Goal: Task Accomplishment & Management: Manage account settings

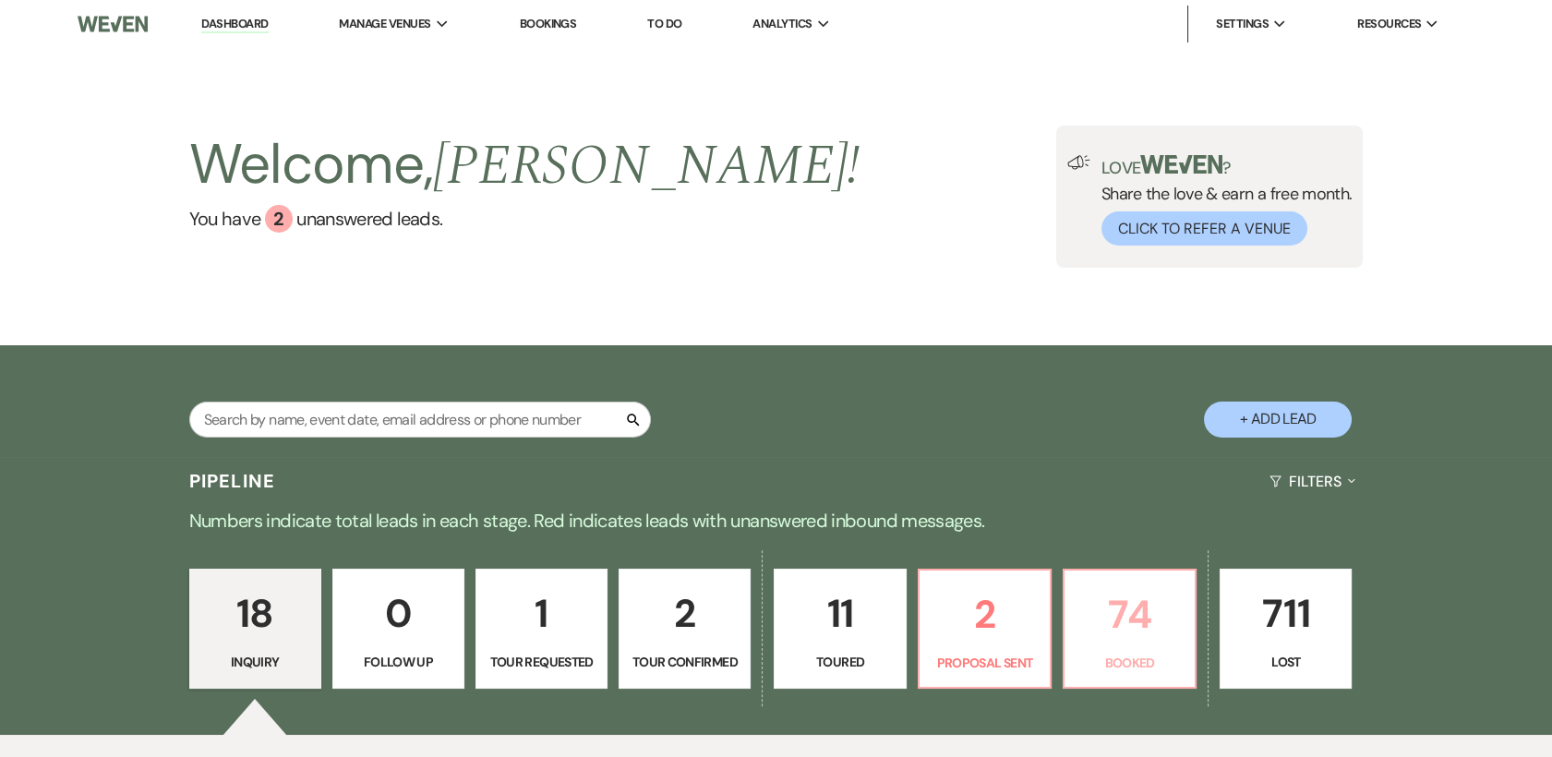
click at [1126, 605] on p "74" at bounding box center [1129, 614] width 108 height 62
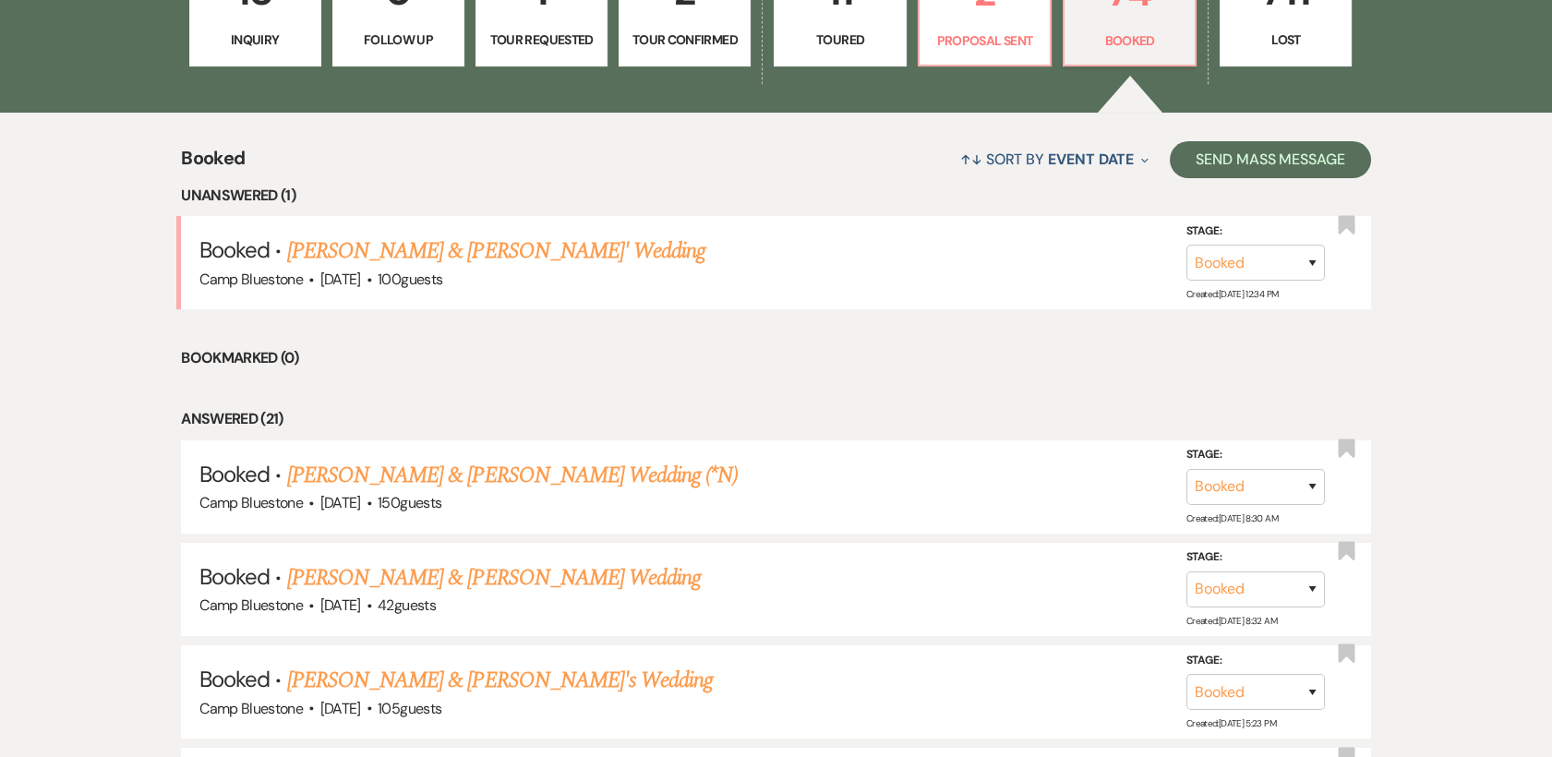
scroll to position [650, 0]
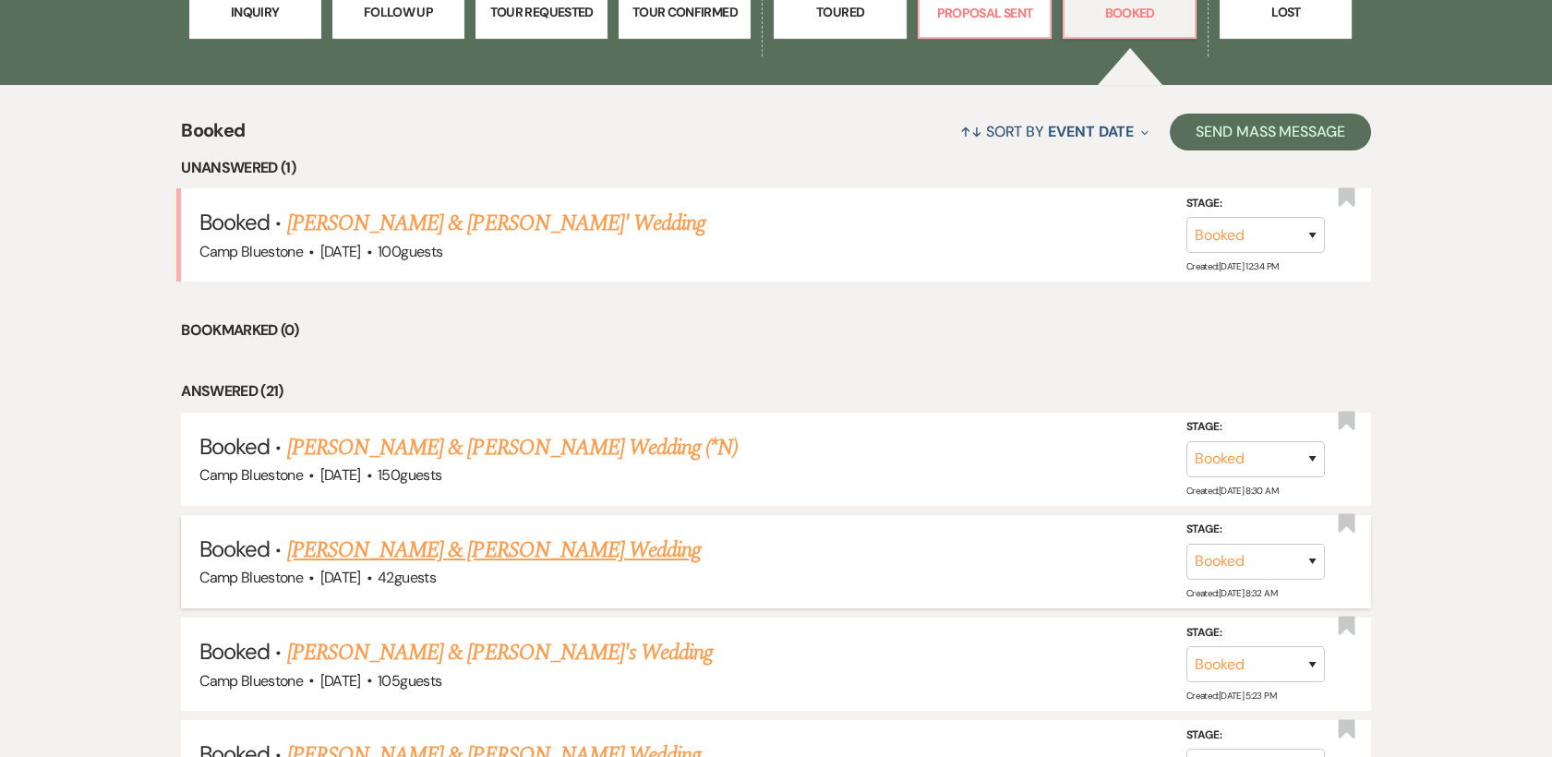
click at [333, 545] on link "[PERSON_NAME] & [PERSON_NAME] Wedding" at bounding box center [493, 549] width 413 height 33
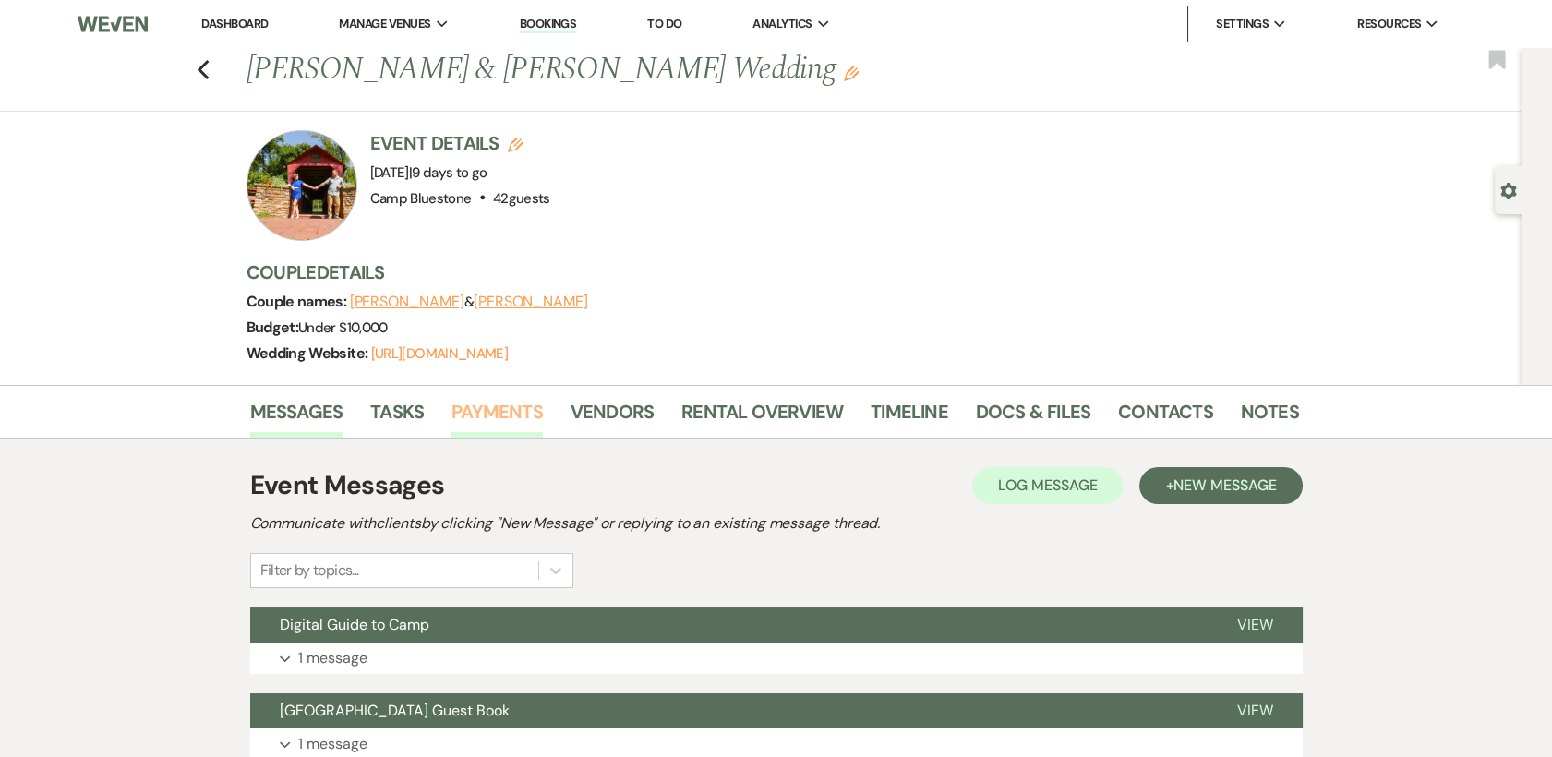
click at [508, 404] on link "Payments" at bounding box center [496, 417] width 91 height 41
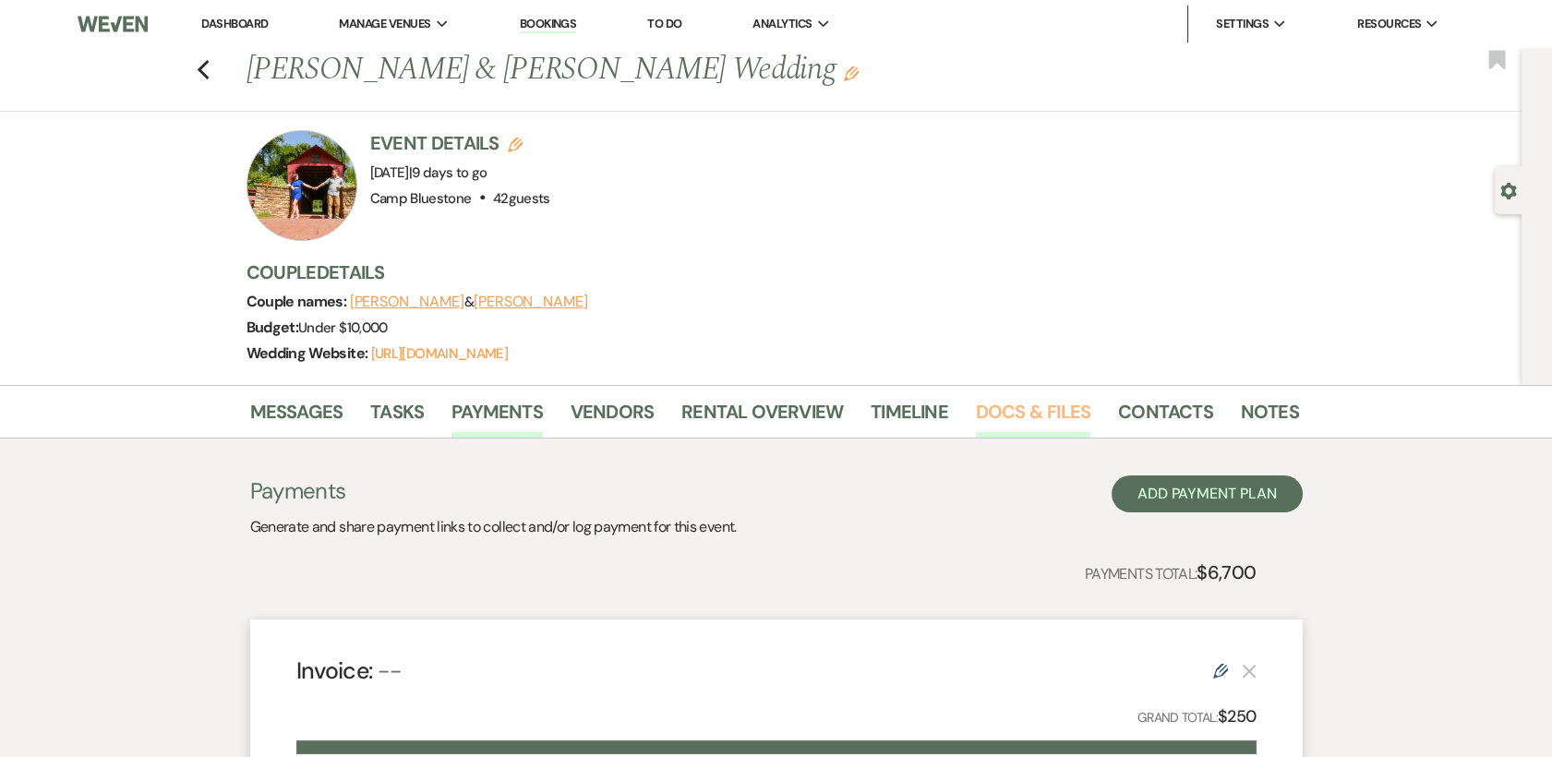
click at [1040, 408] on link "Docs & Files" at bounding box center [1033, 417] width 114 height 41
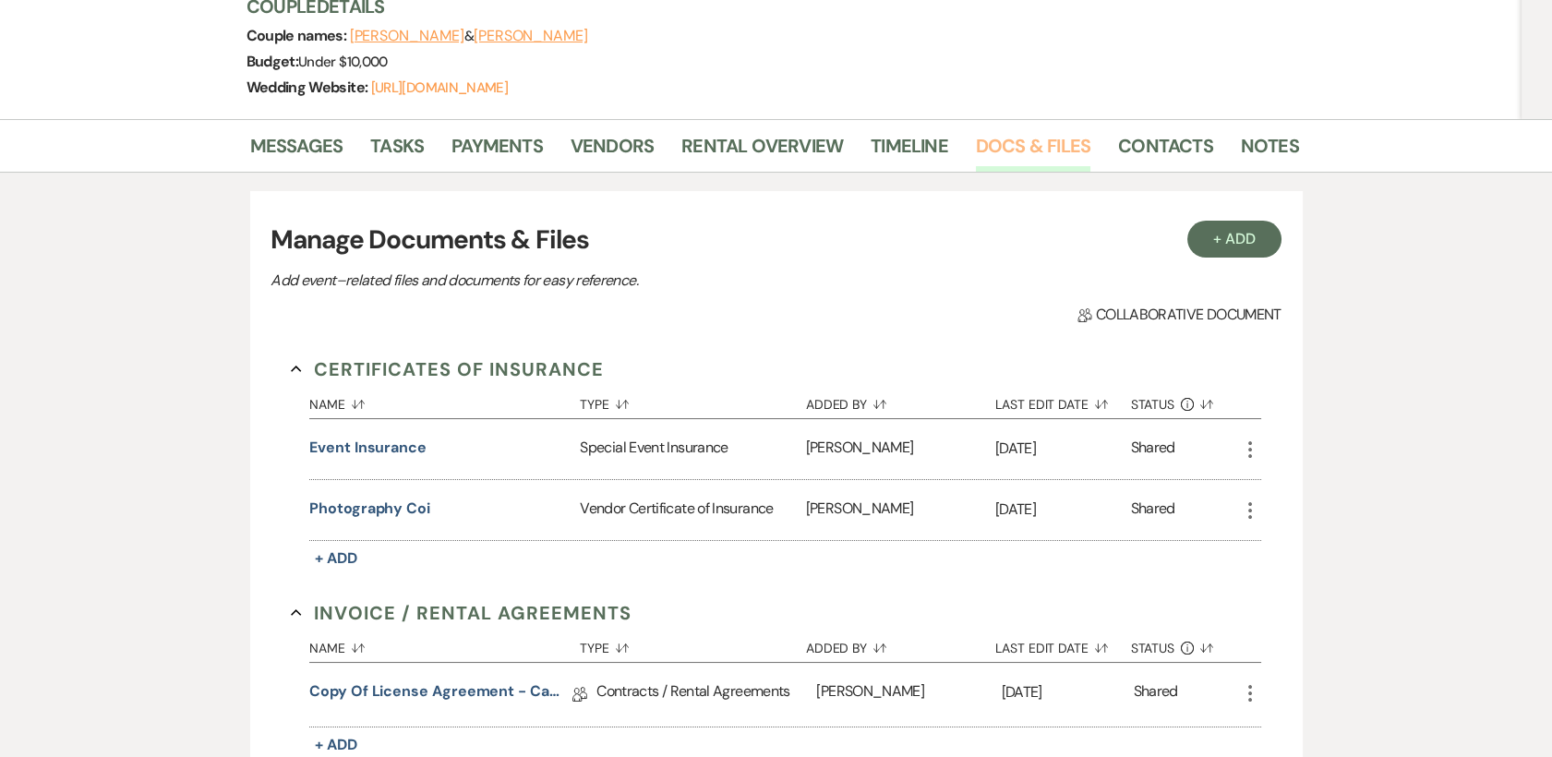
scroll to position [305, 0]
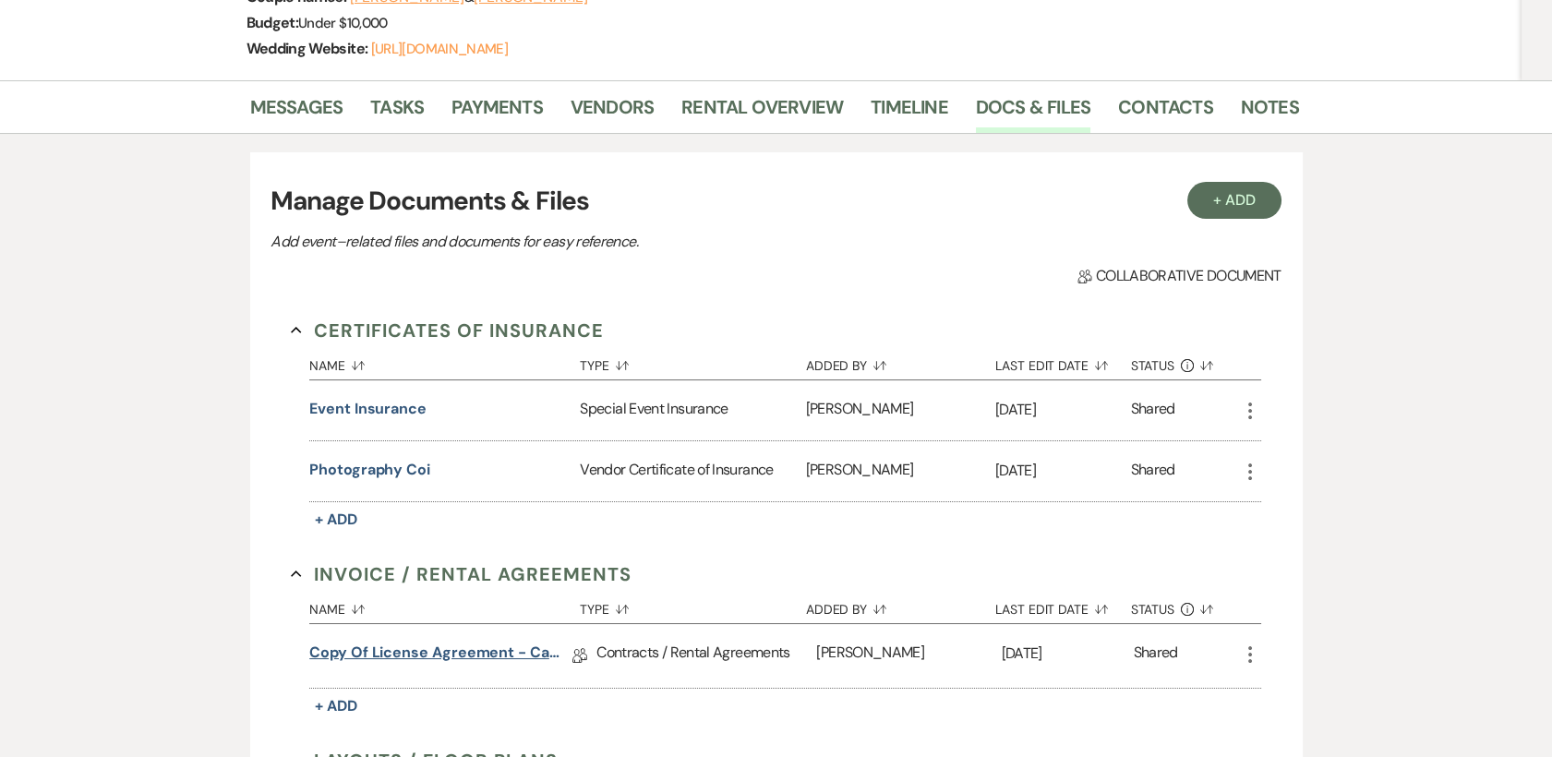
click at [413, 658] on link "Copy of License Agreement - Camp Bluestone" at bounding box center [440, 655] width 263 height 29
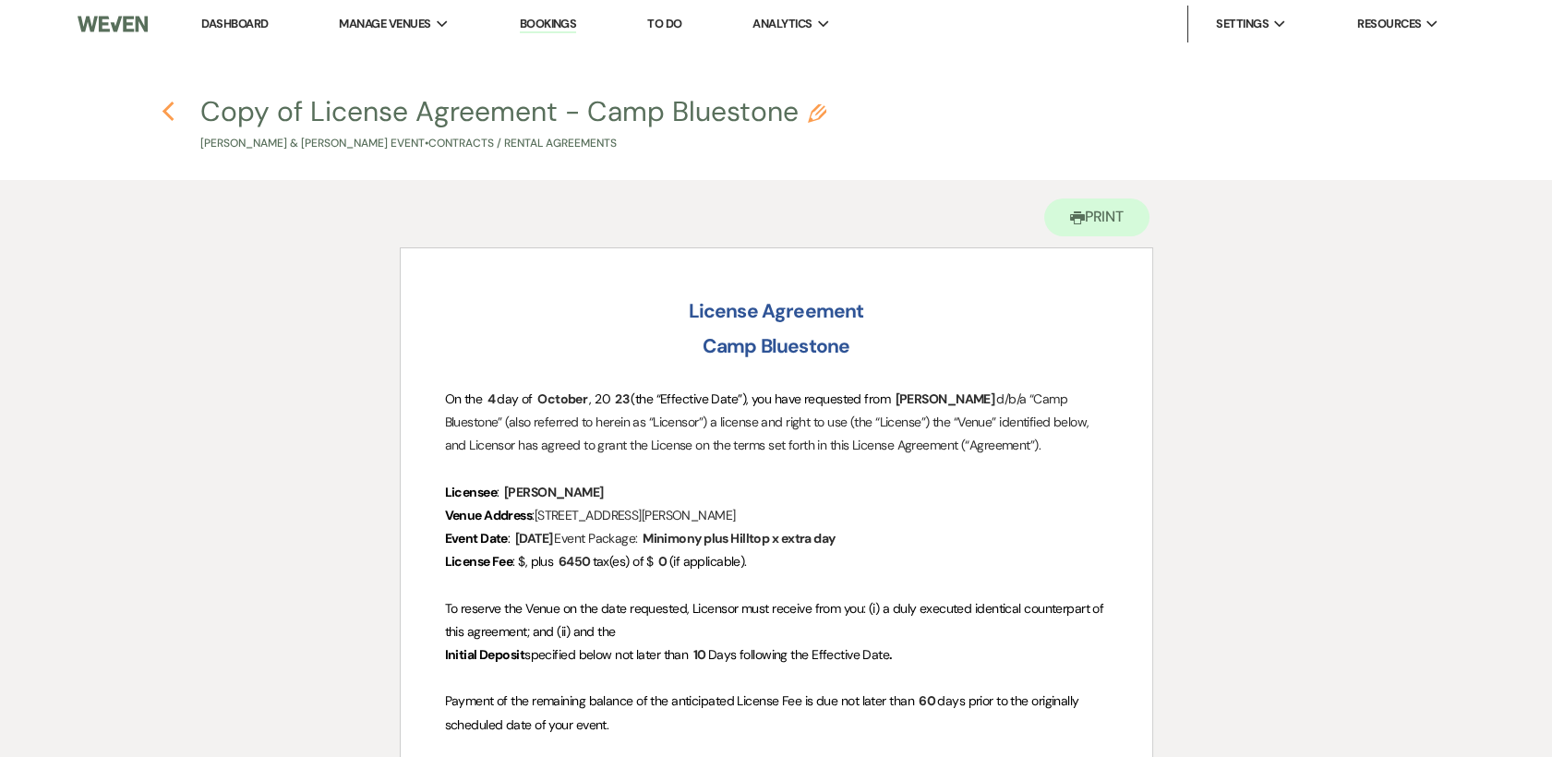
click at [162, 111] on use "button" at bounding box center [168, 112] width 12 height 20
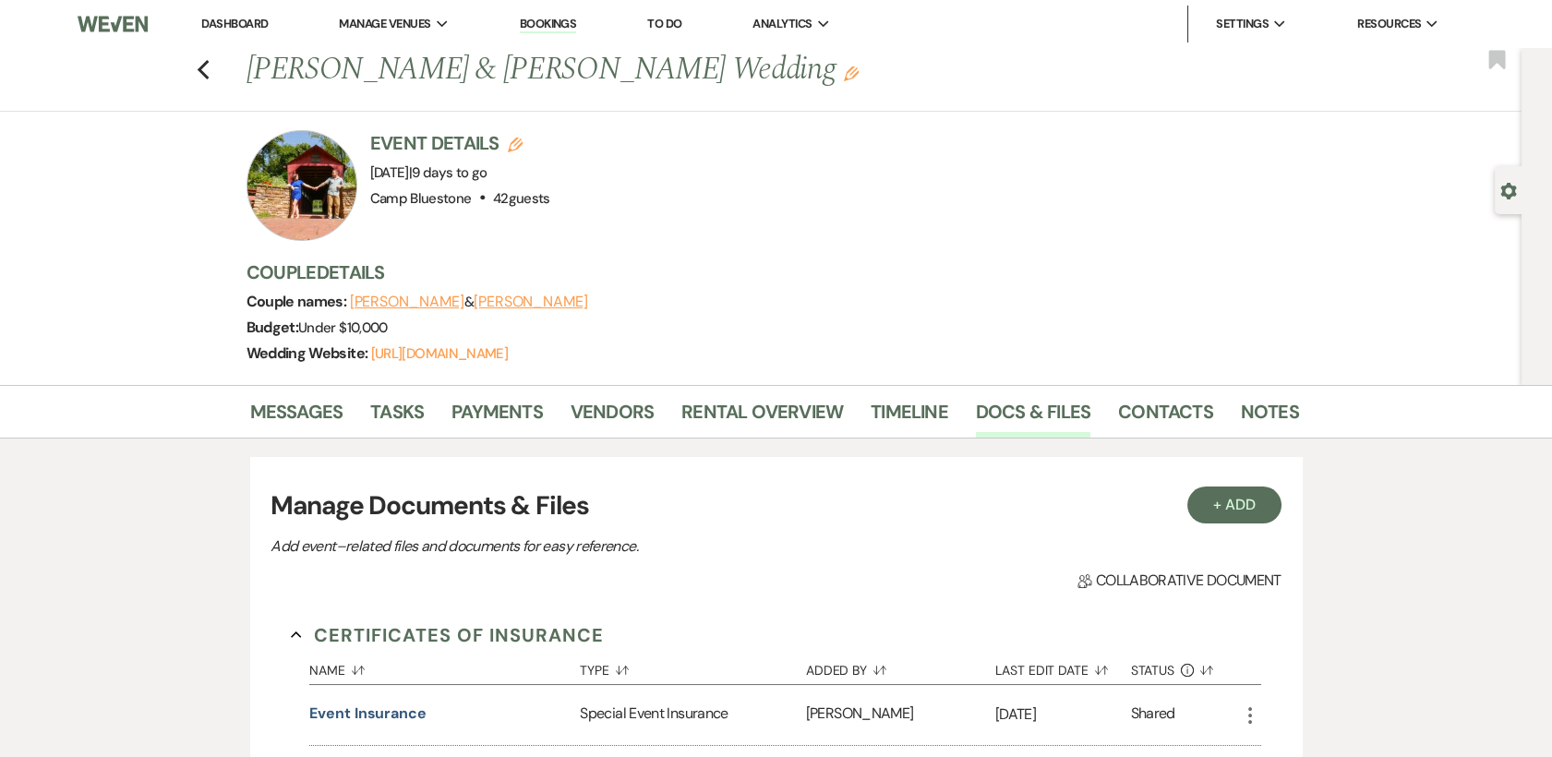
scroll to position [305, 0]
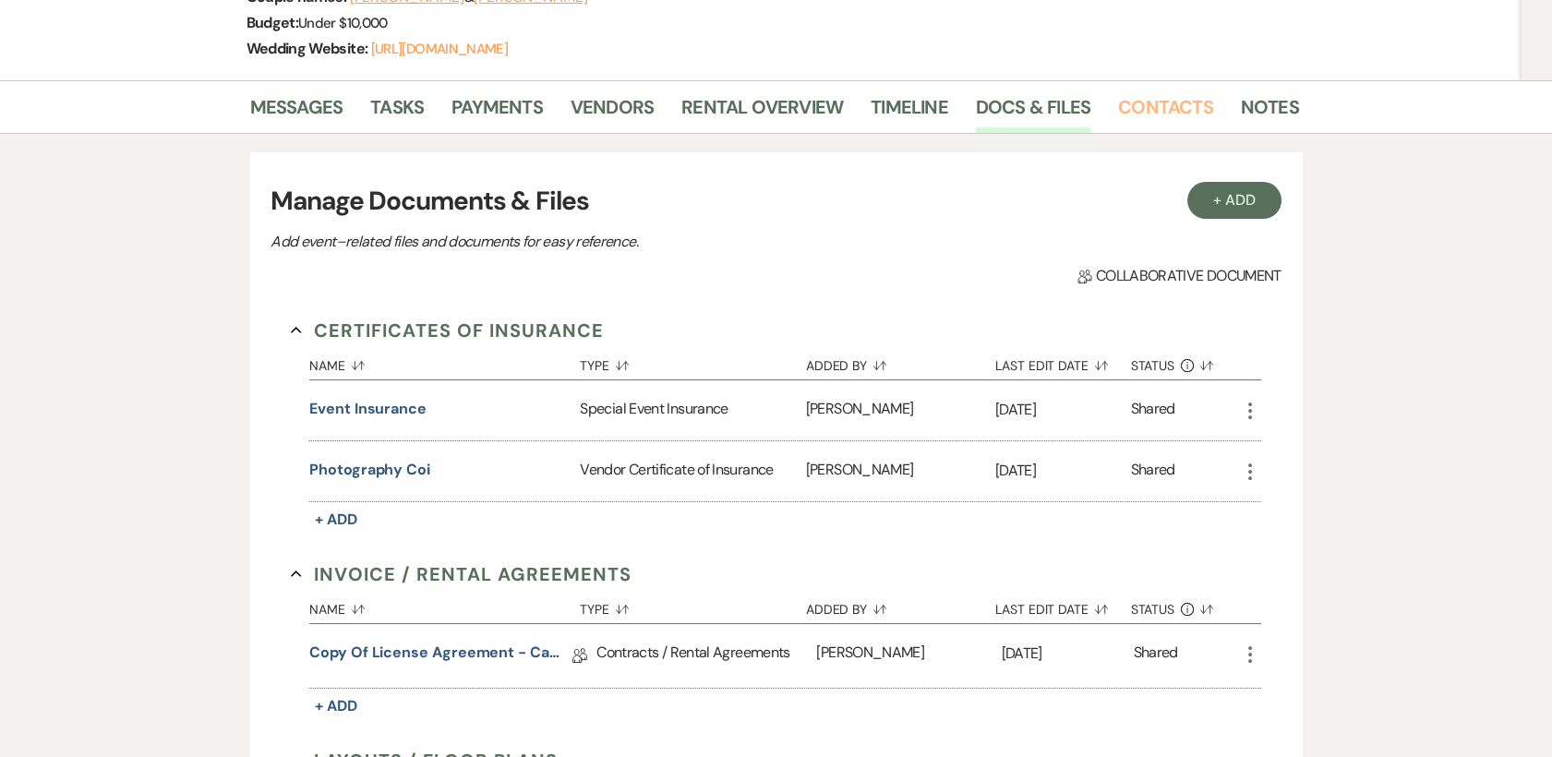
click at [1164, 100] on link "Contacts" at bounding box center [1165, 112] width 95 height 41
